Goal: Task Accomplishment & Management: Manage account settings

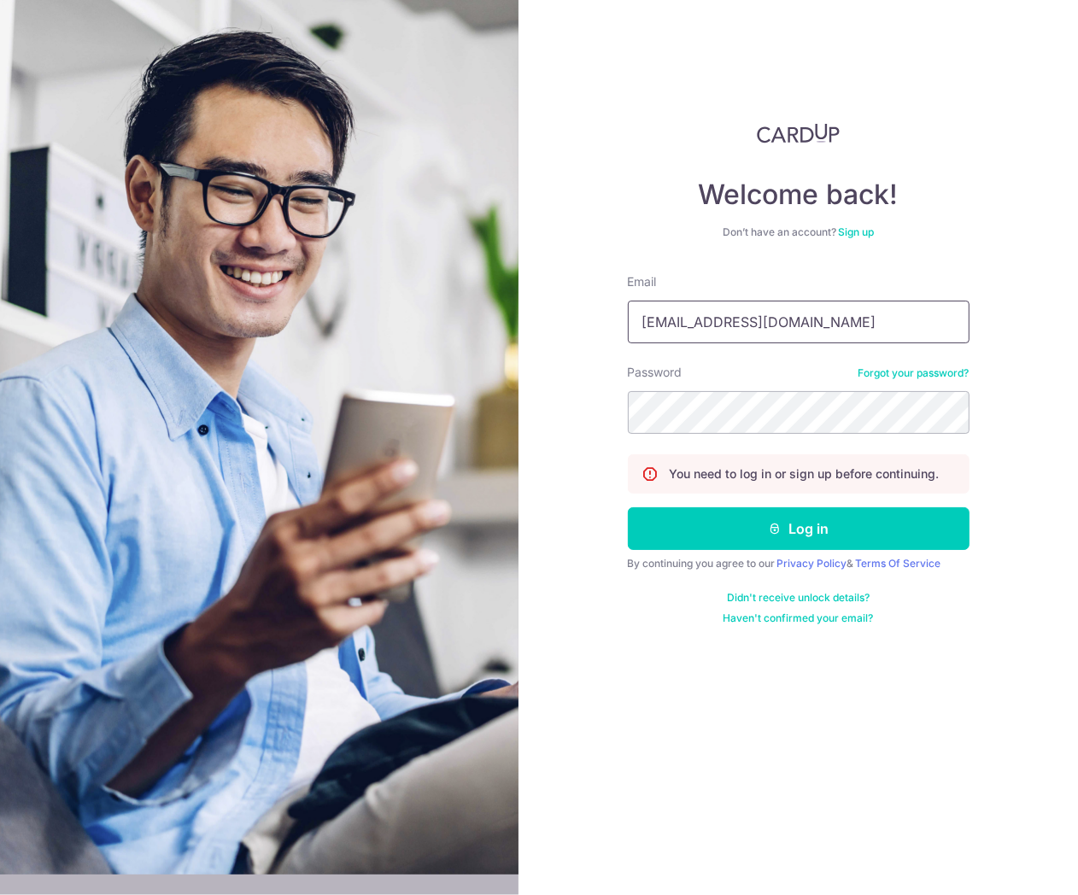
click at [774, 338] on input "[EMAIL_ADDRESS][DOMAIN_NAME]" at bounding box center [799, 322] width 342 height 43
type input "[EMAIL_ADDRESS][DOMAIN_NAME]"
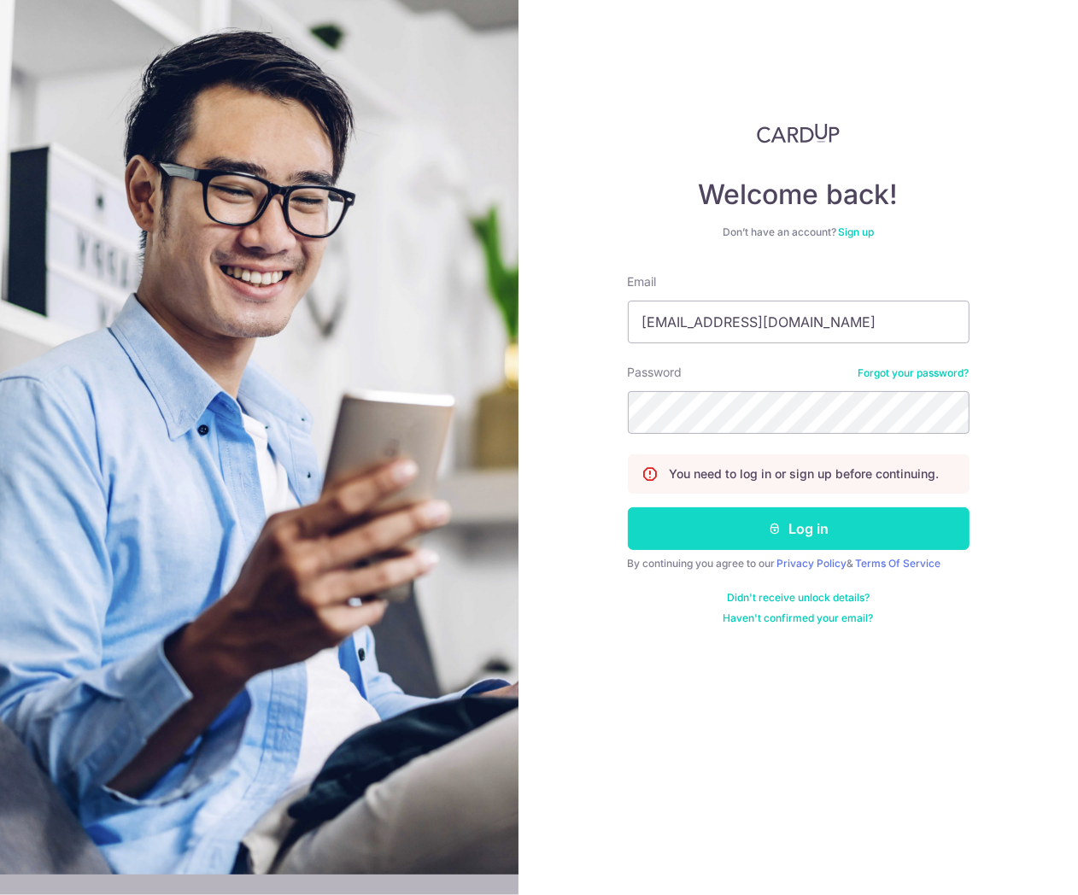
click at [764, 528] on button "Log in" at bounding box center [799, 529] width 342 height 43
